Goal: Information Seeking & Learning: Learn about a topic

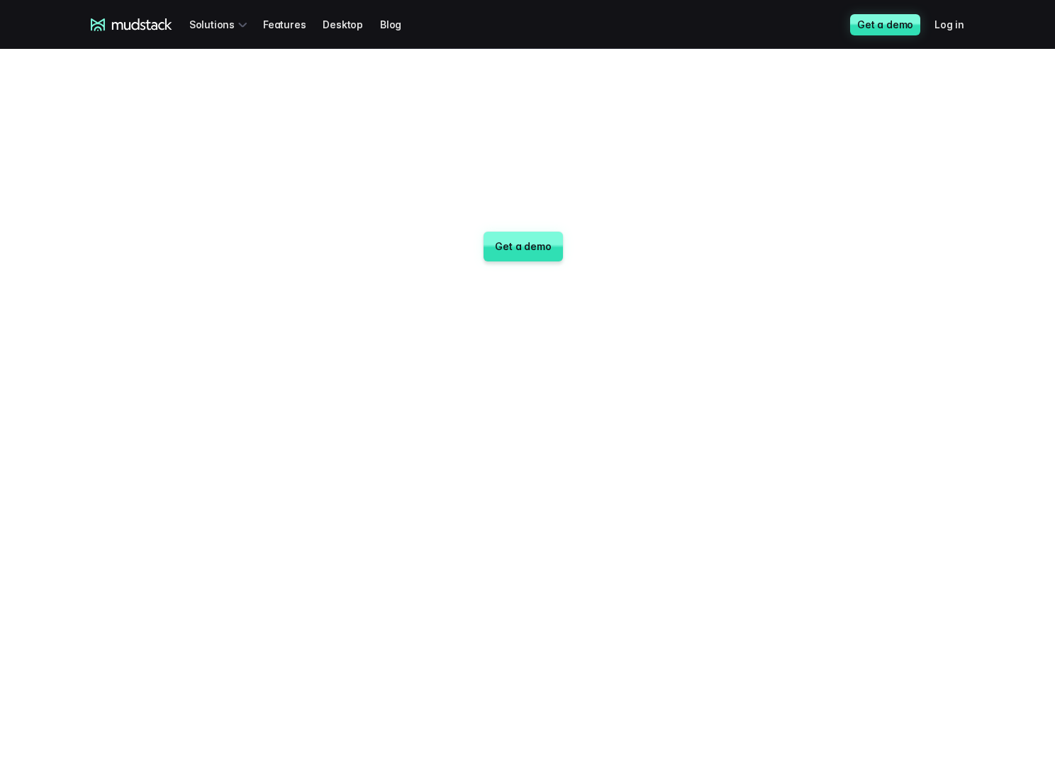
click at [473, 140] on span "Iterate faster" at bounding box center [528, 143] width 202 height 41
click at [510, 142] on span "Iterate faster" at bounding box center [528, 143] width 202 height 41
drag, startPoint x: 427, startPoint y: 136, endPoint x: 656, endPoint y: 191, distance: 235.4
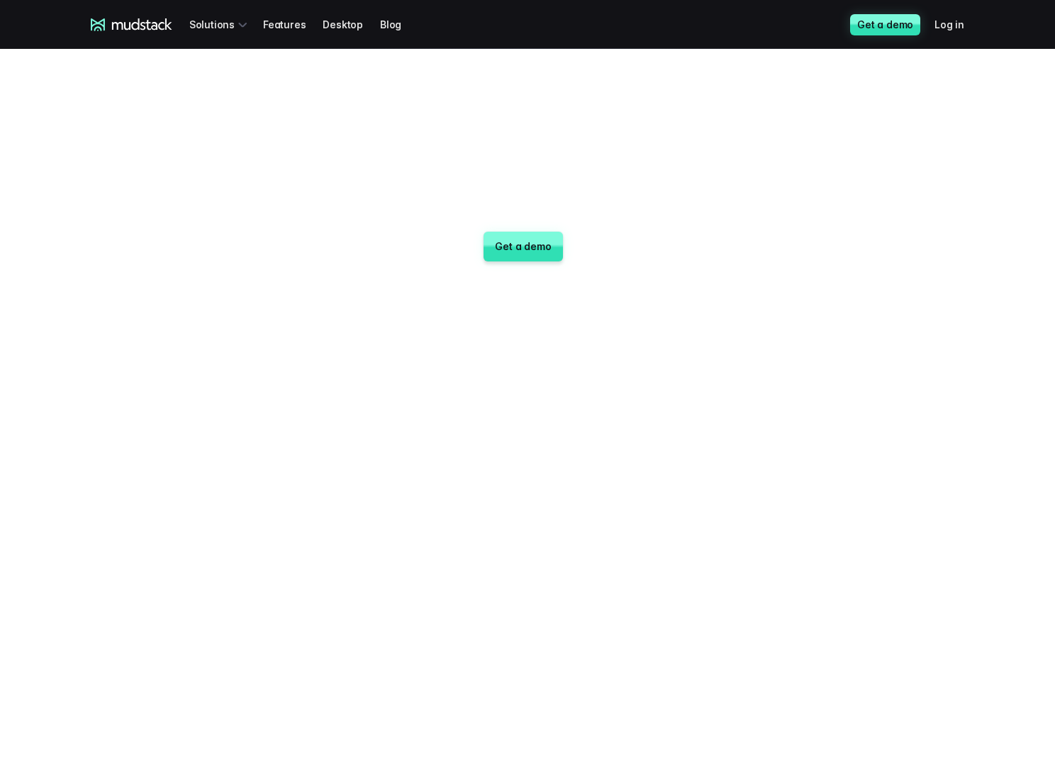
click at [656, 191] on div "Iterate faster with Digital Asset Management custom built for artists and game …" at bounding box center [527, 169] width 992 height 241
click at [656, 191] on p "with Digital Asset Management custom built for artists and game studios." at bounding box center [527, 189] width 425 height 51
click at [644, 189] on p "with Digital Asset Management custom built for artists and game studios." at bounding box center [527, 189] width 425 height 51
click at [563, 166] on p "with Digital Asset Management custom built for artists and game studios." at bounding box center [527, 189] width 425 height 51
